Goal: Book appointment/travel/reservation

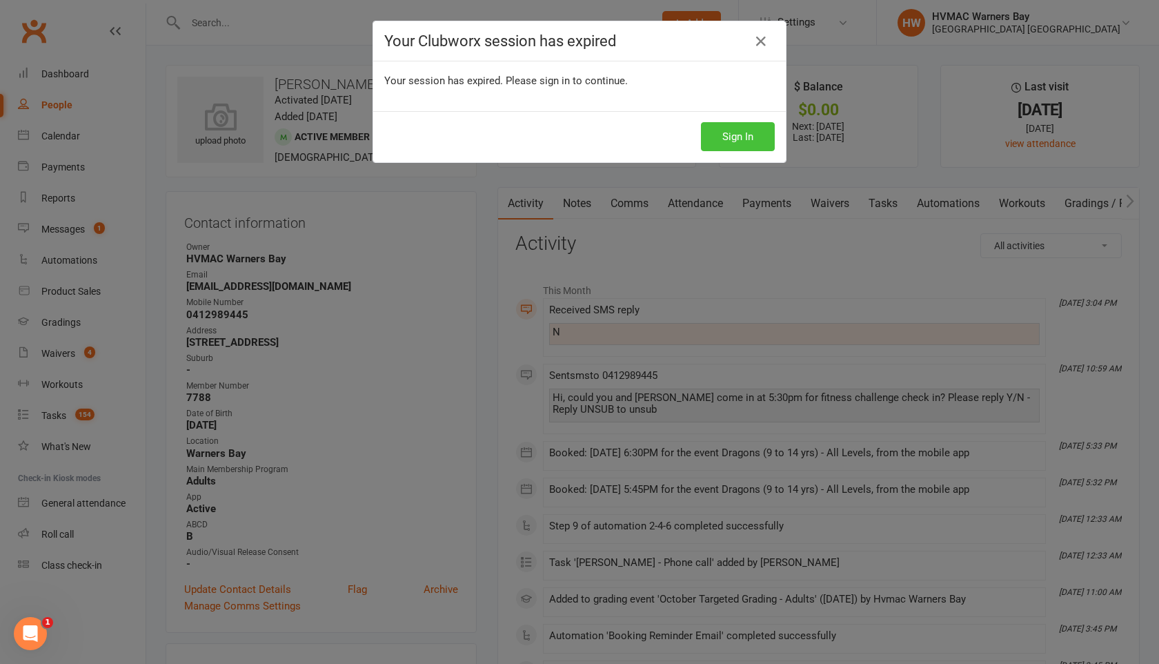
click at [766, 135] on button "Sign In" at bounding box center [738, 136] width 74 height 29
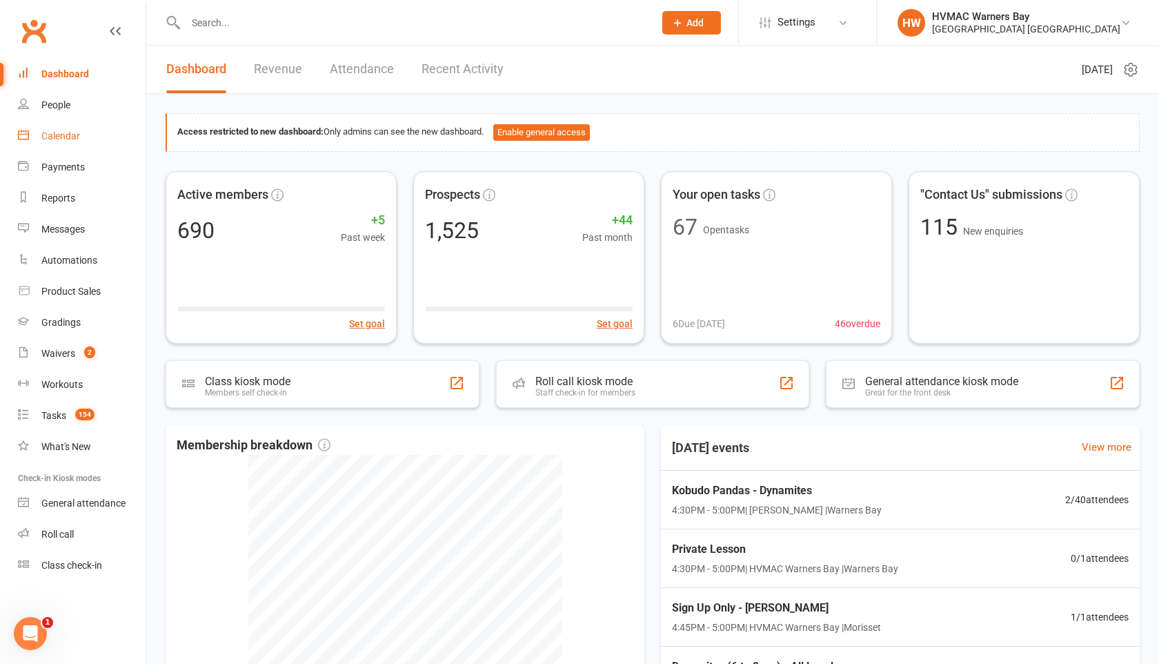
click at [42, 135] on div "Calendar" at bounding box center [60, 135] width 39 height 11
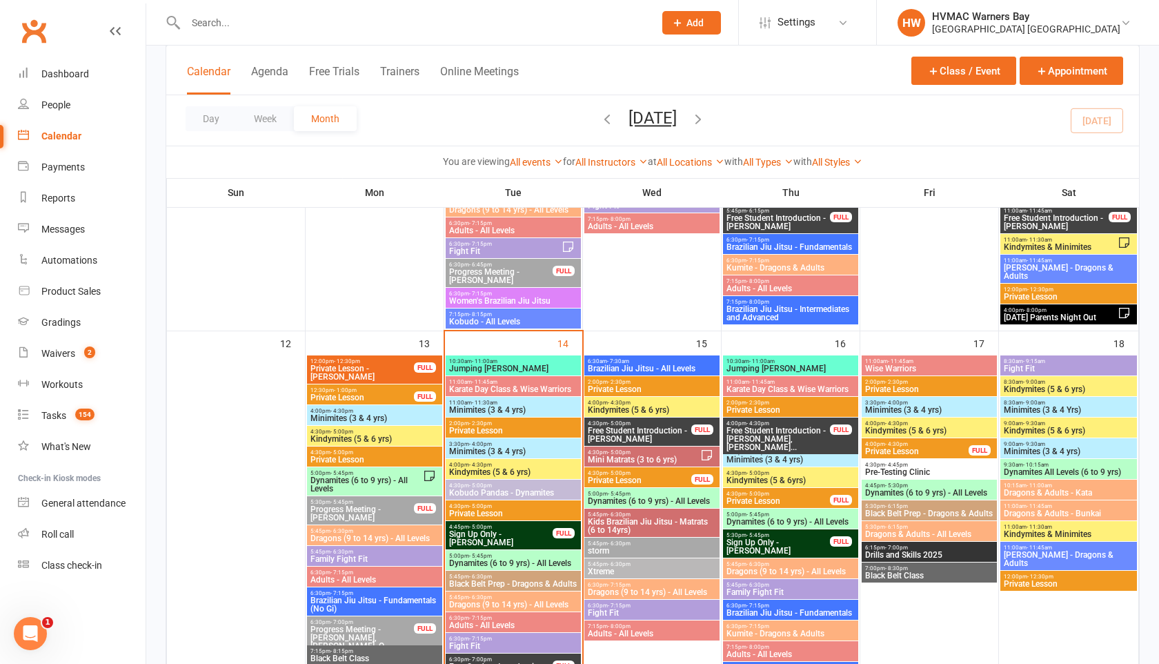
scroll to position [851, 0]
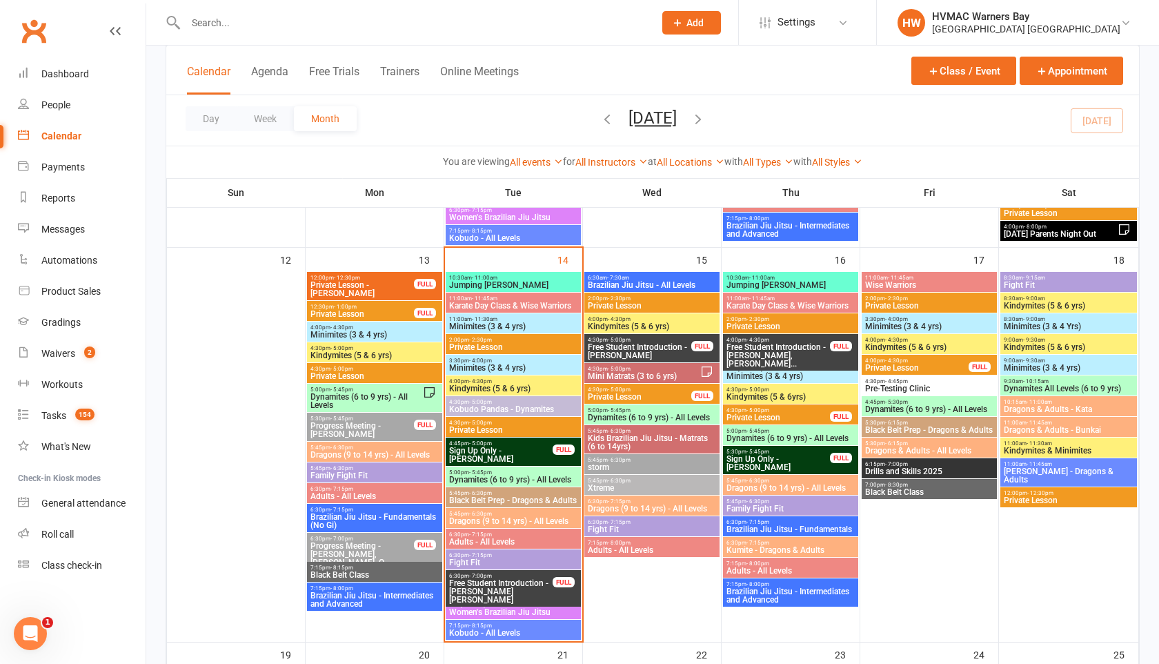
click at [494, 473] on span "5:00pm - 5:45pm" at bounding box center [513, 472] width 130 height 6
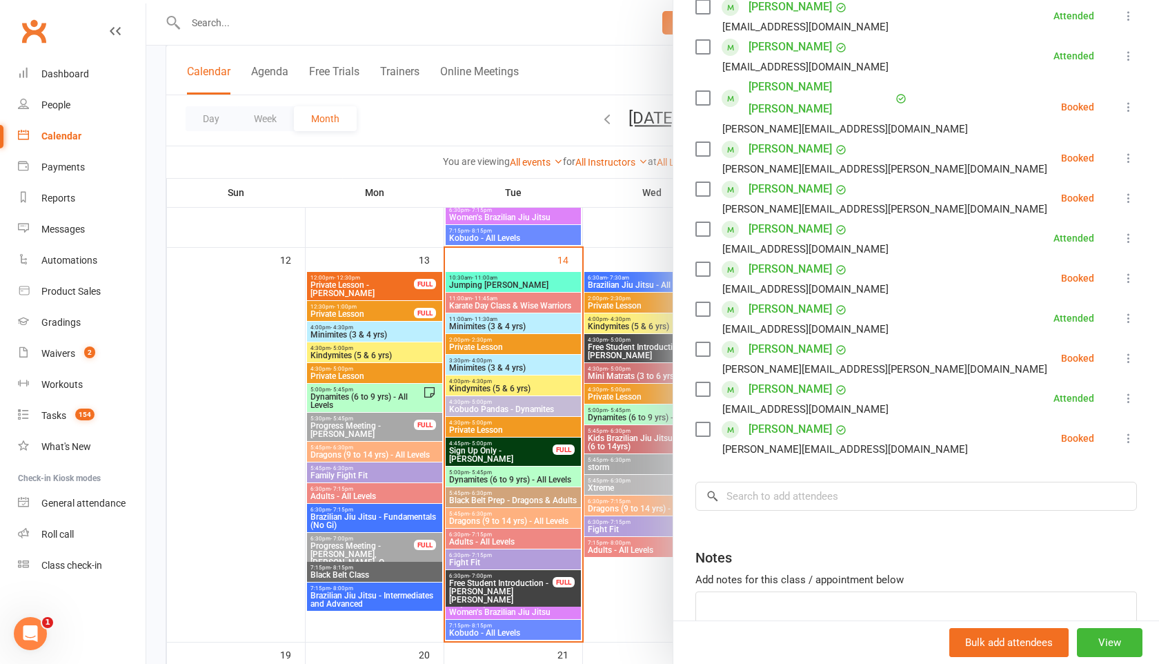
scroll to position [524, 0]
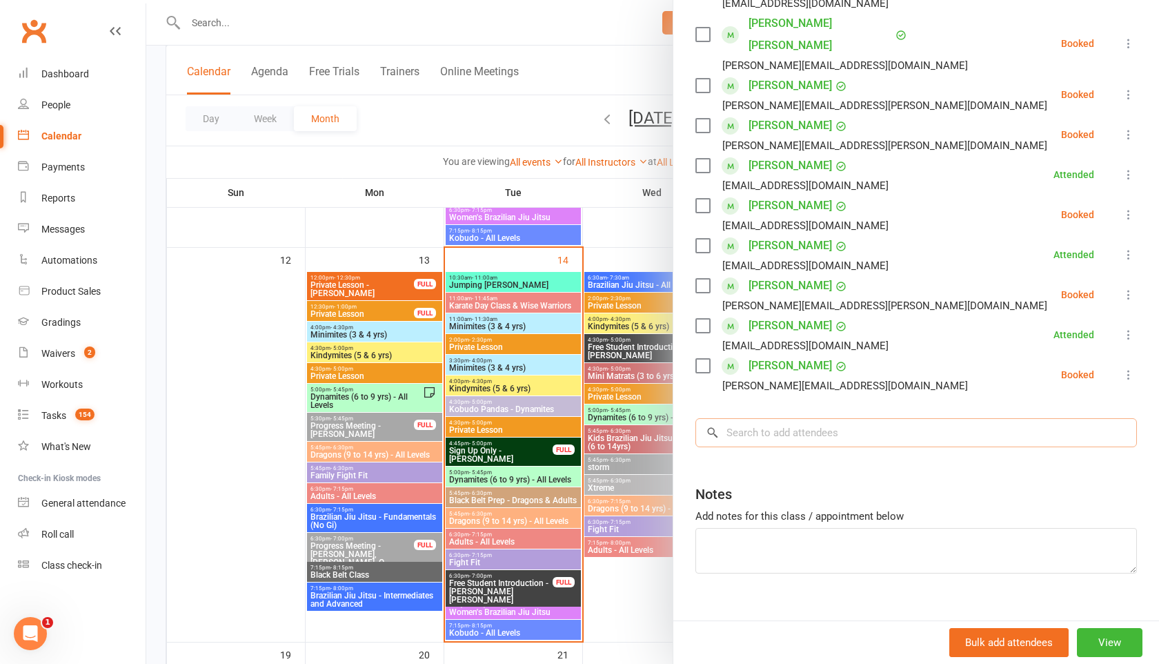
click at [745, 418] on input "search" at bounding box center [916, 432] width 442 height 29
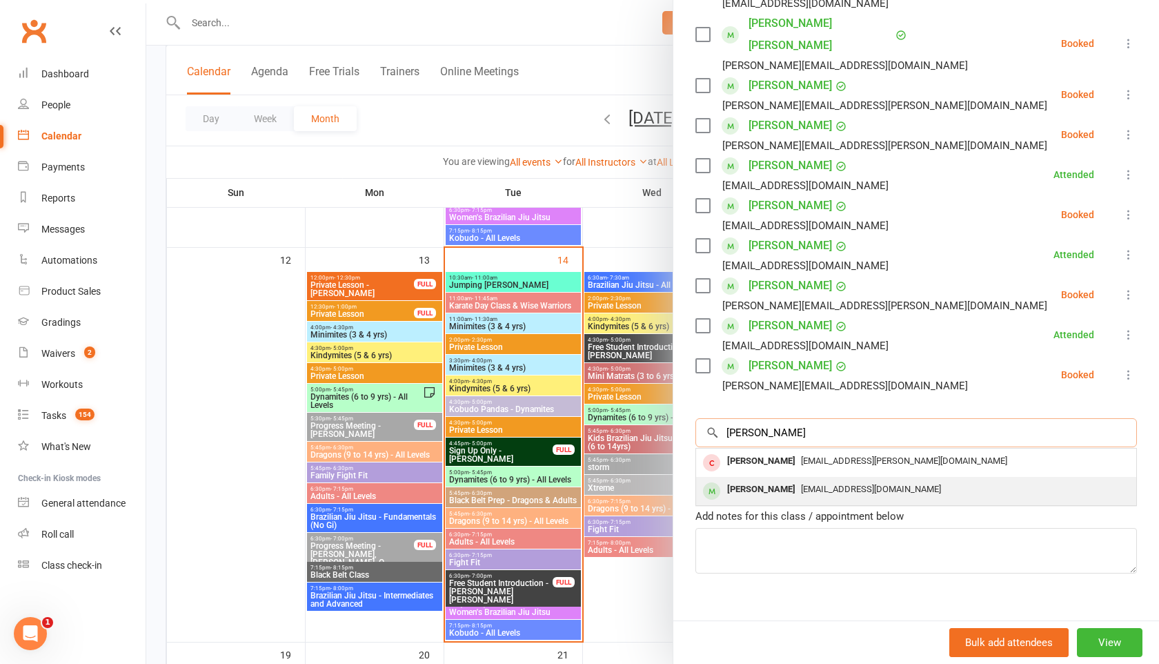
type input "tedd"
click at [760, 479] on div "Teddy Carter" at bounding box center [761, 489] width 79 height 20
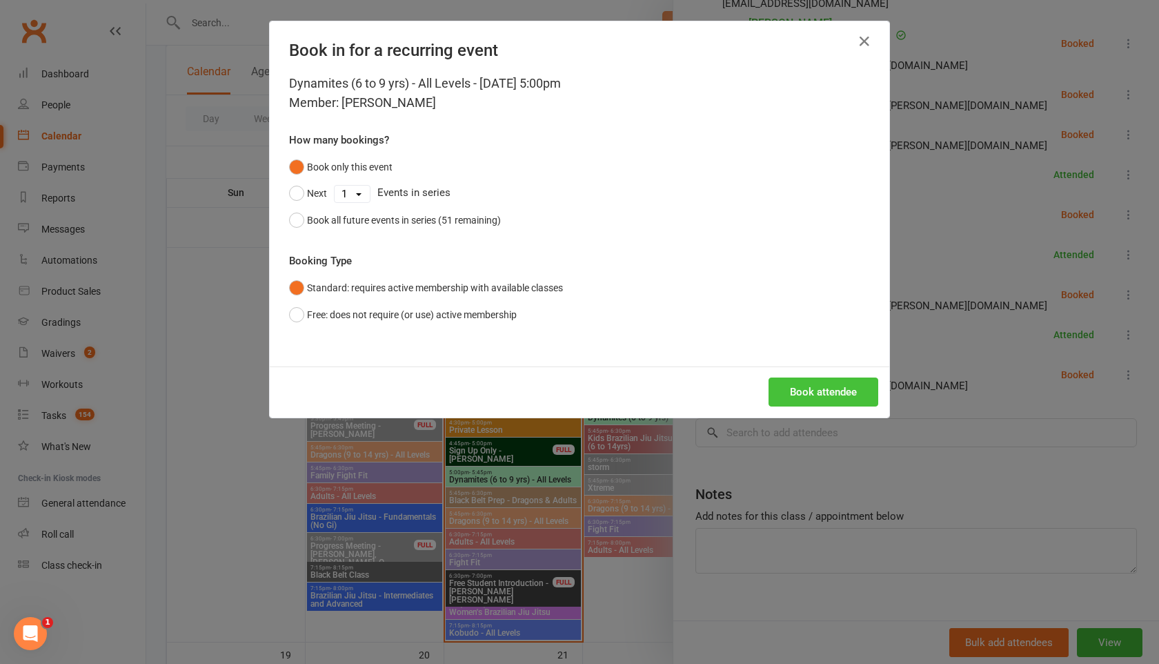
click at [815, 390] on button "Book attendee" at bounding box center [823, 391] width 110 height 29
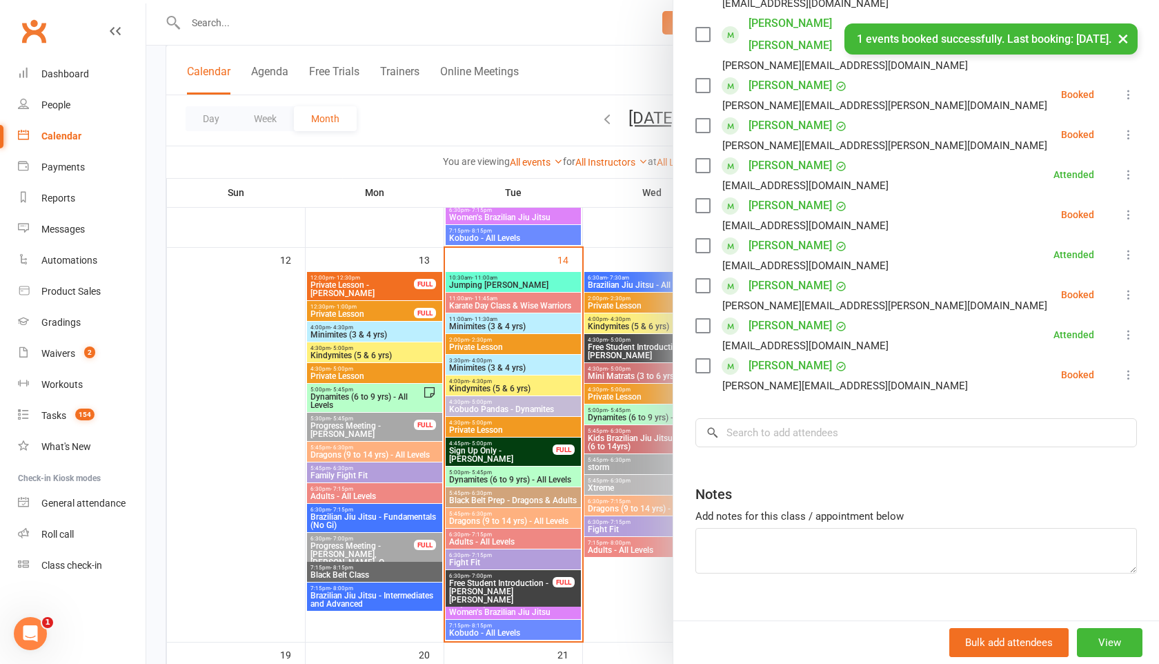
scroll to position [564, 0]
click at [1120, 42] on button "×" at bounding box center [1123, 38] width 25 height 30
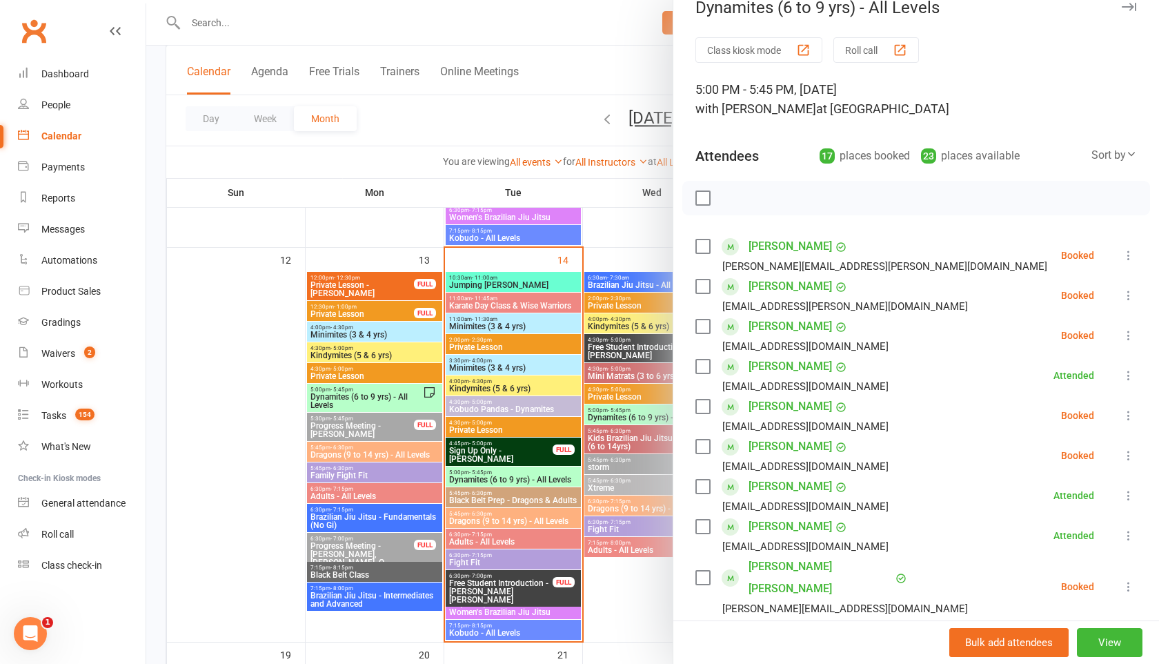
scroll to position [0, 0]
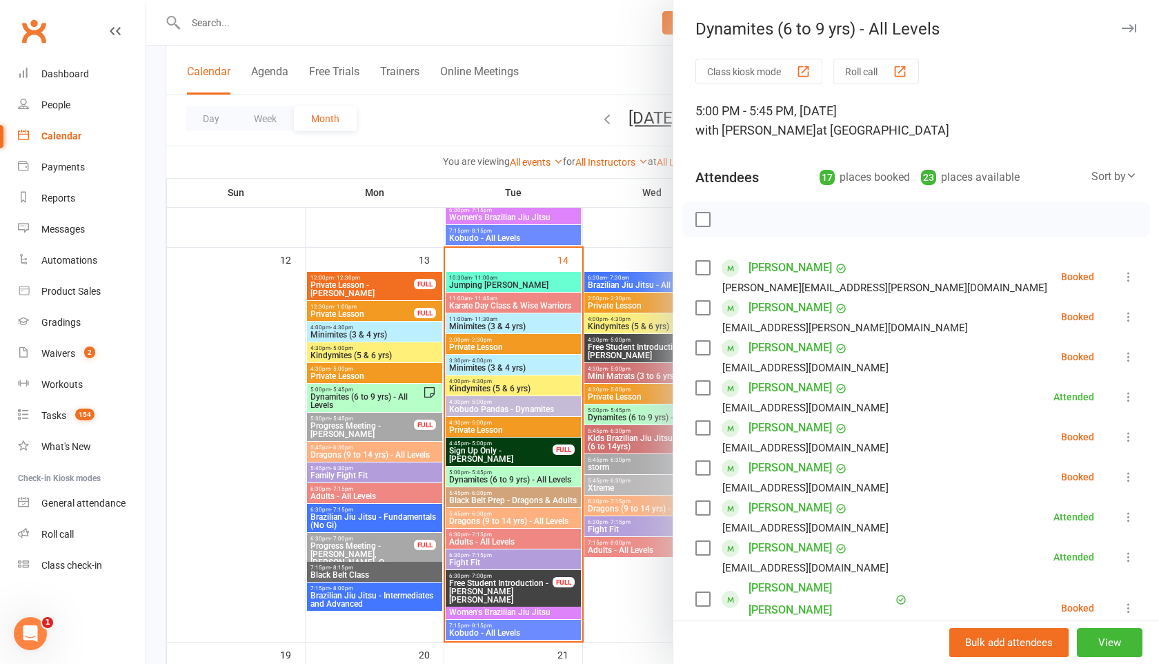
click at [1131, 26] on icon "button" at bounding box center [1129, 28] width 14 height 8
